Goal: Task Accomplishment & Management: Use online tool/utility

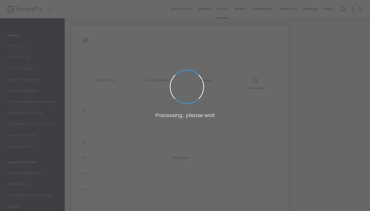
type input "[URL][DOMAIN_NAME]"
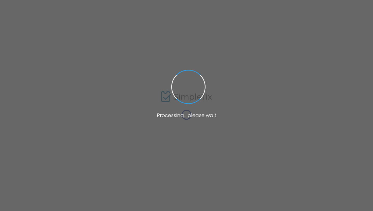
type input "[URL][DOMAIN_NAME]"
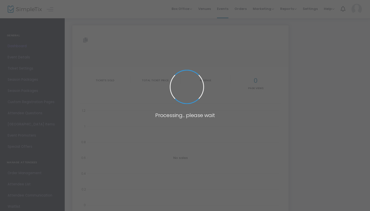
type input "[URL][DOMAIN_NAME]"
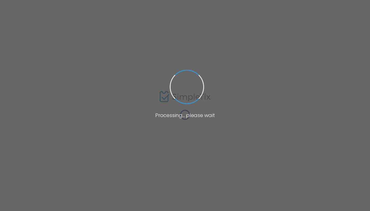
type input "[URL][DOMAIN_NAME]"
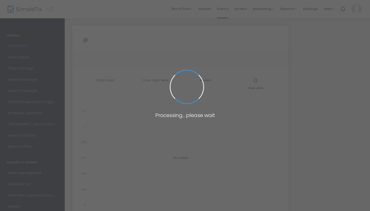
type input "[URL][DOMAIN_NAME]"
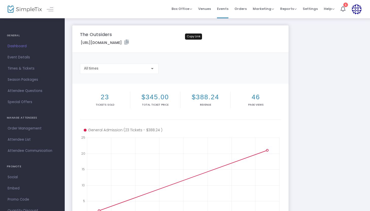
click at [129, 43] on icon at bounding box center [126, 42] width 5 height 5
